Goal: Task Accomplishment & Management: Manage account settings

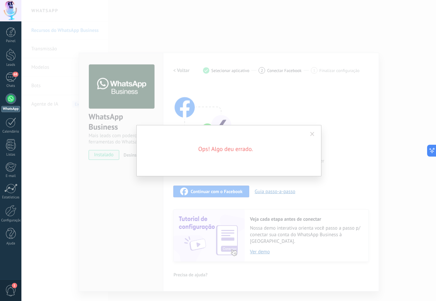
click at [314, 136] on span at bounding box center [312, 134] width 11 height 11
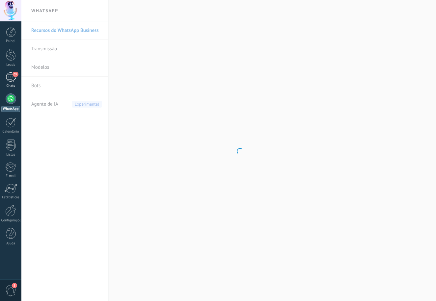
click at [12, 78] on div "69" at bounding box center [11, 77] width 11 height 10
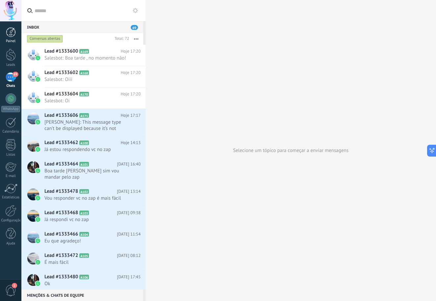
click at [12, 30] on div at bounding box center [11, 32] width 10 height 10
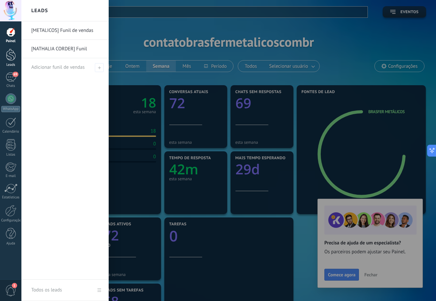
click at [13, 56] on div at bounding box center [11, 55] width 10 height 12
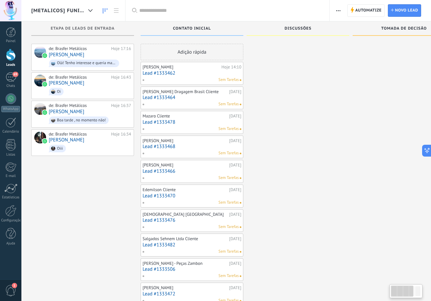
click at [13, 56] on div at bounding box center [11, 55] width 10 height 12
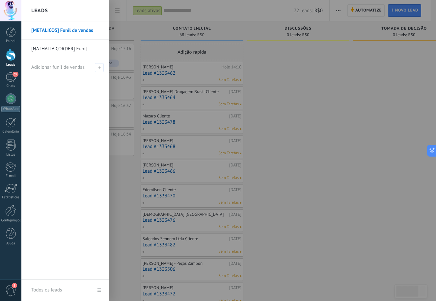
click at [13, 59] on div at bounding box center [11, 55] width 10 height 12
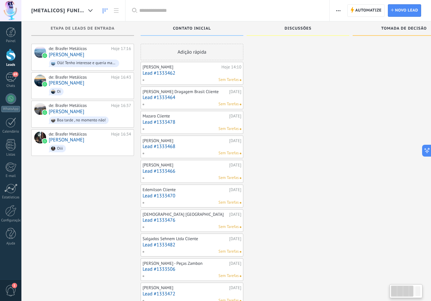
click at [14, 59] on div at bounding box center [11, 55] width 10 height 12
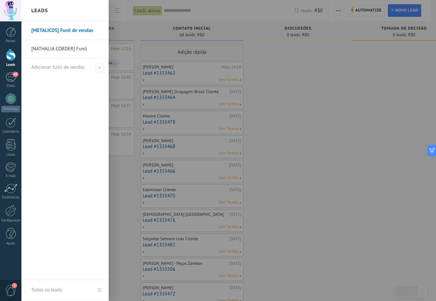
click at [63, 48] on link "[NATHALIA CORDER] Funil" at bounding box center [66, 49] width 71 height 18
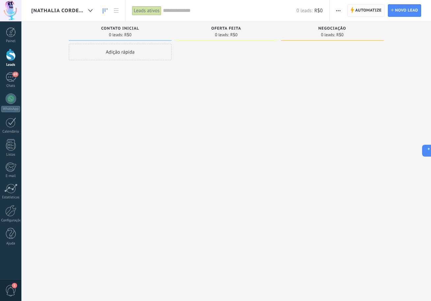
click at [372, 8] on span "Automatize" at bounding box center [368, 11] width 26 height 12
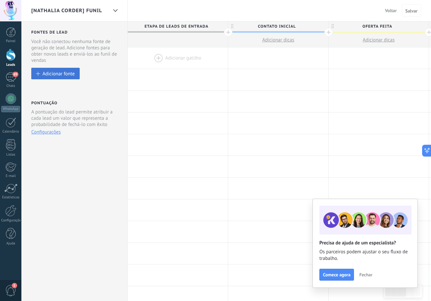
click at [68, 74] on div "Adicionar fonte" at bounding box center [58, 74] width 32 height 6
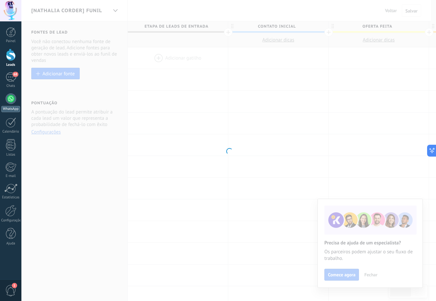
click at [6, 108] on div "WhatsApp" at bounding box center [10, 109] width 19 height 6
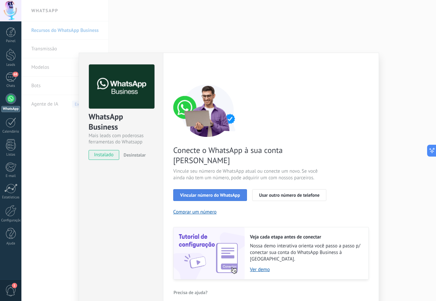
click at [202, 193] on span "Vincular número do WhatsApp" at bounding box center [210, 195] width 60 height 5
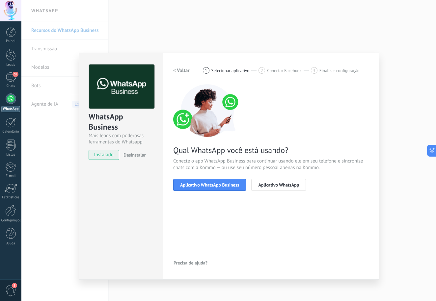
click at [202, 183] on span "Aplicativo WhatsApp Business" at bounding box center [209, 185] width 59 height 5
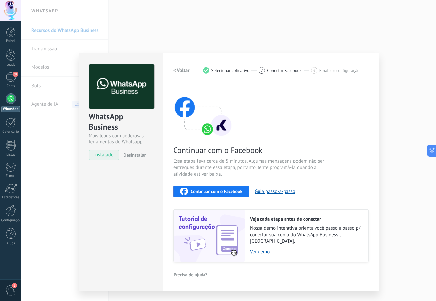
click at [201, 191] on span "Continuar com o Facebook" at bounding box center [217, 191] width 52 height 5
click at [196, 193] on span "Continuar com o Facebook" at bounding box center [217, 191] width 52 height 5
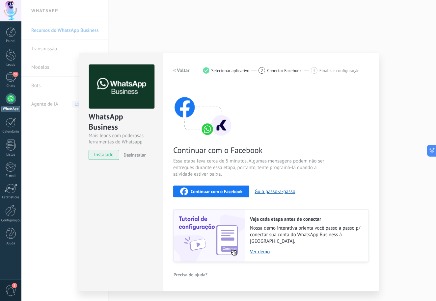
click at [196, 193] on span "Continuar com o Facebook" at bounding box center [217, 191] width 52 height 5
click at [141, 45] on div "WhatsApp Business Mais leads com poderosas ferramentas do Whatsapp instalado De…" at bounding box center [228, 150] width 414 height 301
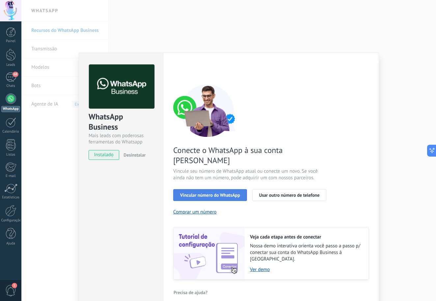
click at [188, 193] on span "Vincular número do WhatsApp" at bounding box center [210, 195] width 60 height 5
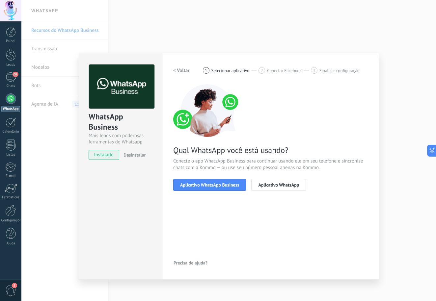
click at [188, 185] on span "Aplicativo WhatsApp Business" at bounding box center [209, 185] width 59 height 5
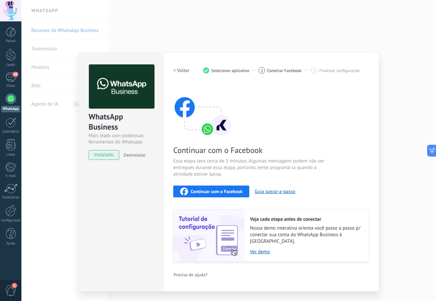
click at [193, 191] on span "Continuar com o Facebook" at bounding box center [217, 191] width 52 height 5
click at [63, 182] on div "WhatsApp Business Mais leads com poderosas ferramentas do Whatsapp instalado De…" at bounding box center [228, 150] width 414 height 301
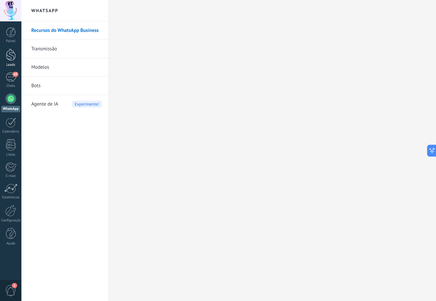
click at [11, 60] on div at bounding box center [11, 55] width 10 height 12
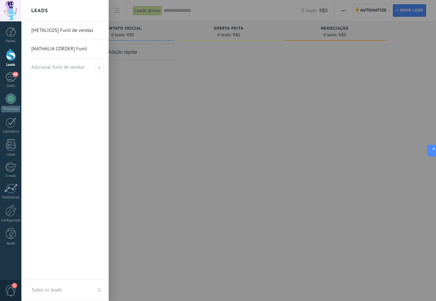
click at [54, 51] on link "[NATHALIA CORDER] Funil" at bounding box center [66, 49] width 71 height 18
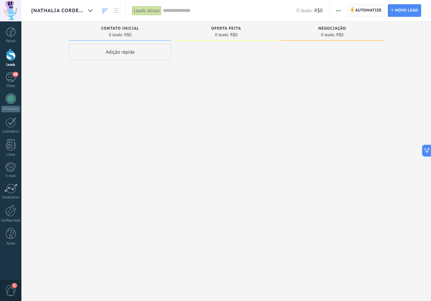
click at [363, 11] on span "Automatize" at bounding box center [368, 11] width 26 height 12
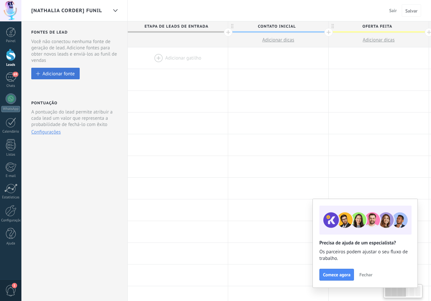
click at [68, 74] on div "Adicionar fonte" at bounding box center [58, 74] width 32 height 6
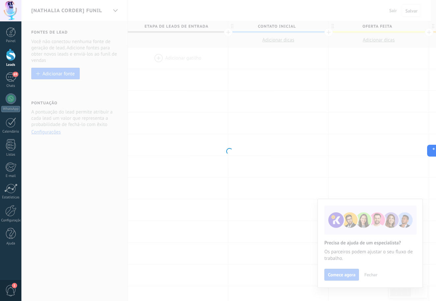
click at [370, 275] on div at bounding box center [228, 150] width 414 height 301
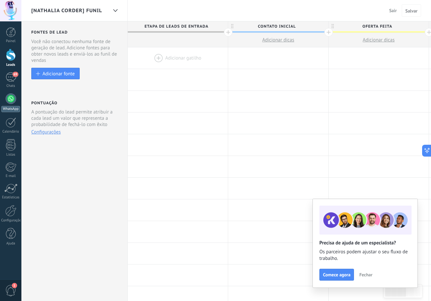
click at [13, 102] on div at bounding box center [11, 98] width 11 height 11
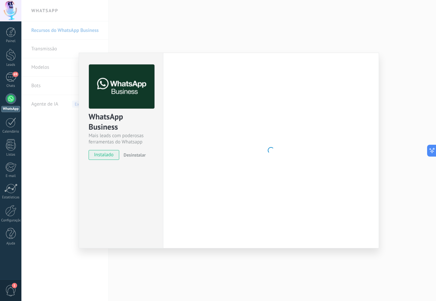
click at [59, 152] on div "WhatsApp Business Mais leads com poderosas ferramentas do Whatsapp instalado De…" at bounding box center [228, 150] width 414 height 301
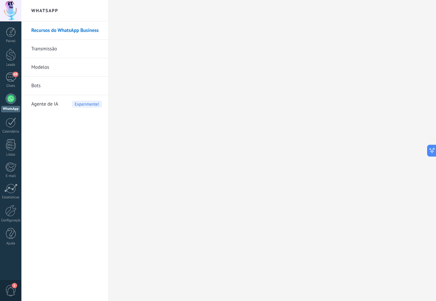
click at [12, 103] on div at bounding box center [11, 98] width 11 height 11
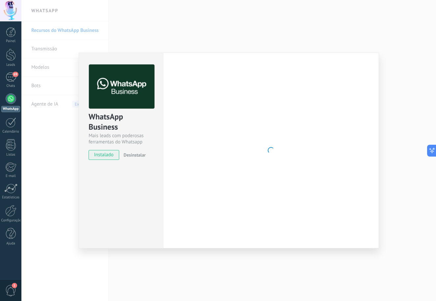
click at [71, 158] on div "WhatsApp Business Mais leads com poderosas ferramentas do Whatsapp instalado De…" at bounding box center [228, 150] width 414 height 301
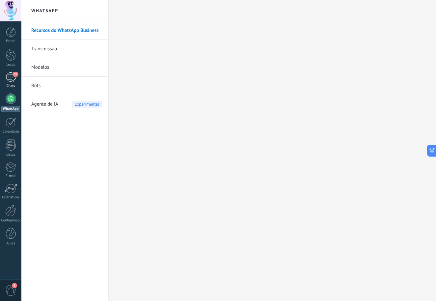
click at [12, 75] on div "69" at bounding box center [11, 77] width 11 height 10
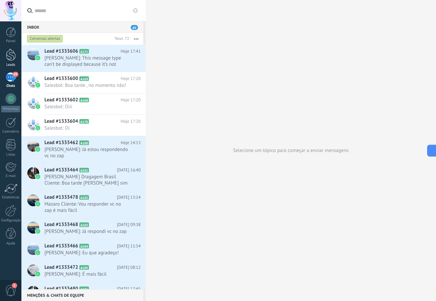
click at [10, 57] on div at bounding box center [11, 55] width 10 height 12
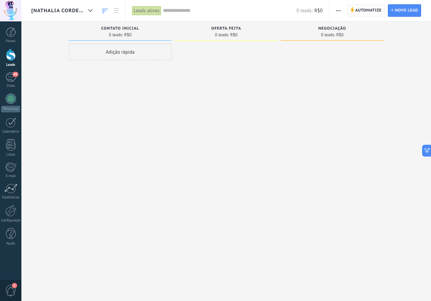
click at [378, 11] on span "Automatize" at bounding box center [368, 11] width 26 height 12
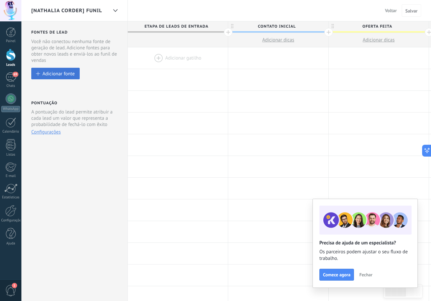
click at [40, 72] on div at bounding box center [38, 74] width 4 height 4
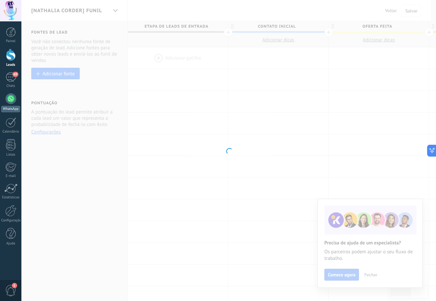
click at [14, 98] on div at bounding box center [11, 98] width 11 height 11
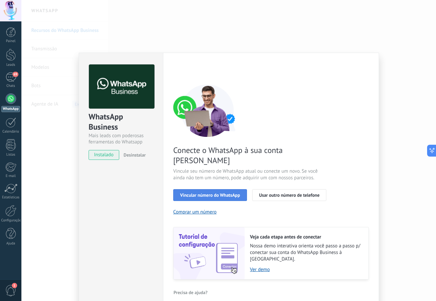
click at [200, 193] on span "Vincular número do WhatsApp" at bounding box center [210, 195] width 60 height 5
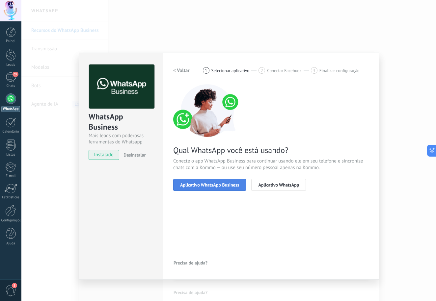
click at [203, 188] on button "Aplicativo WhatsApp Business" at bounding box center [209, 185] width 73 height 12
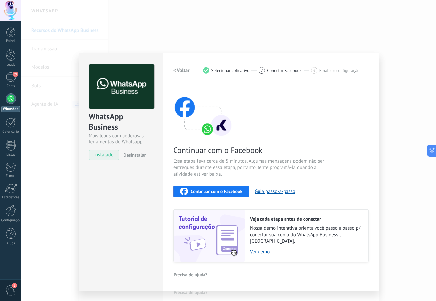
click at [203, 188] on div "Continuar com o Facebook" at bounding box center [211, 192] width 62 height 8
click at [204, 190] on span "Continuar com o Facebook" at bounding box center [217, 191] width 52 height 5
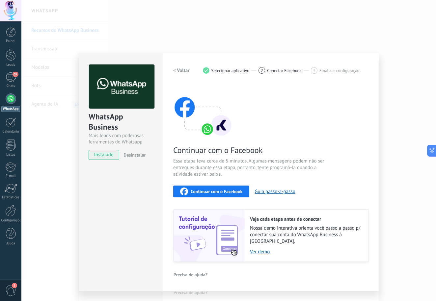
click at [204, 190] on span "Continuar com o Facebook" at bounding box center [217, 191] width 52 height 5
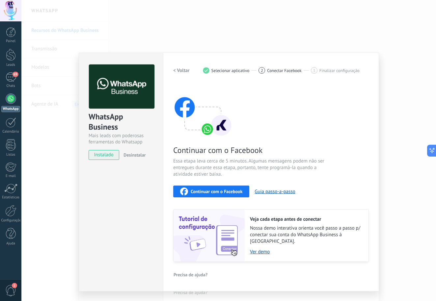
click at [204, 190] on span "Continuar com o Facebook" at bounding box center [217, 191] width 52 height 5
click at [202, 190] on span "Continuar com o Facebook" at bounding box center [217, 191] width 52 height 5
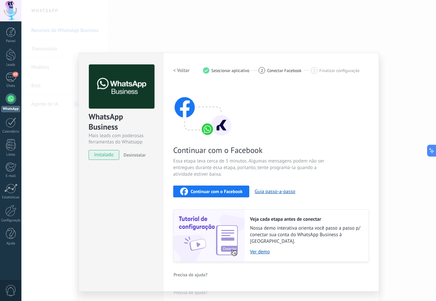
click at [202, 190] on span "Continuar com o Facebook" at bounding box center [217, 191] width 52 height 5
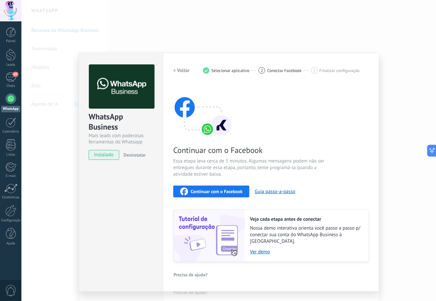
click at [202, 190] on span "Continuar com o Facebook" at bounding box center [217, 191] width 52 height 5
click at [238, 39] on div "WhatsApp Business Mais leads com poderosas ferramentas do Whatsapp instalado De…" at bounding box center [228, 150] width 414 height 301
